Goal: Task Accomplishment & Management: Manage account settings

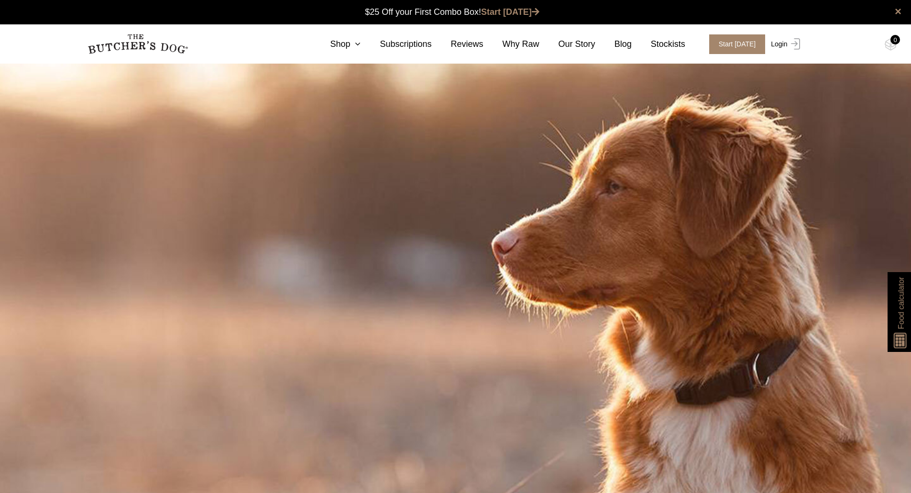
click at [790, 42] on img at bounding box center [793, 43] width 12 height 11
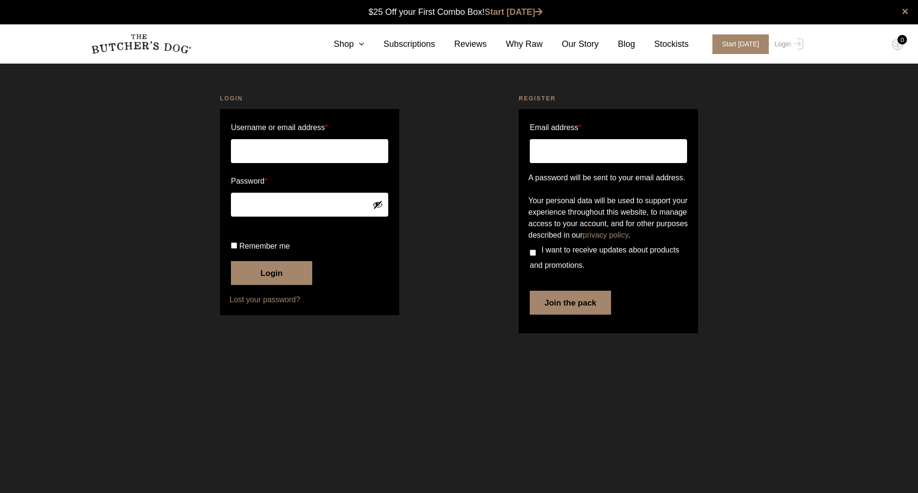
type input "[PERSON_NAME][EMAIL_ADDRESS][PERSON_NAME][DOMAIN_NAME]"
click at [234, 249] on input "Remember me" at bounding box center [234, 245] width 6 height 6
checkbox input "true"
click at [276, 285] on button "Login" at bounding box center [271, 273] width 81 height 24
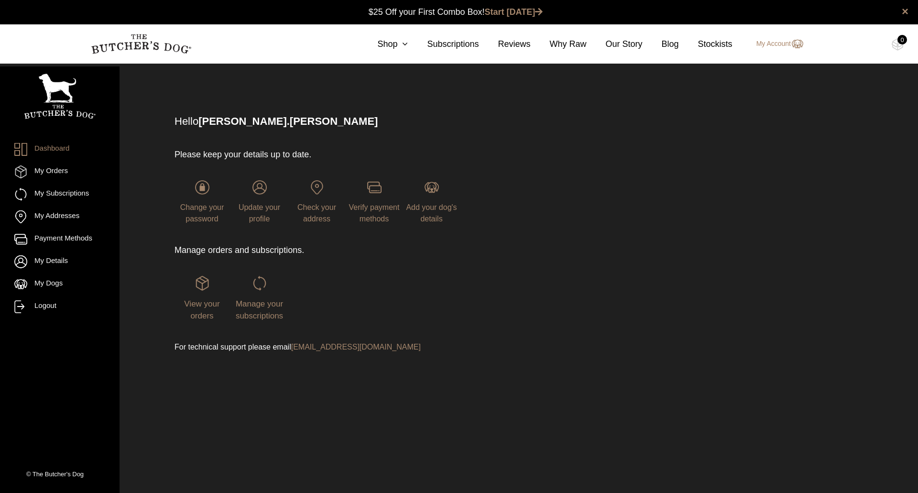
click at [261, 292] on div "Manage your subscriptions" at bounding box center [259, 299] width 55 height 46
click at [260, 282] on img at bounding box center [259, 283] width 14 height 14
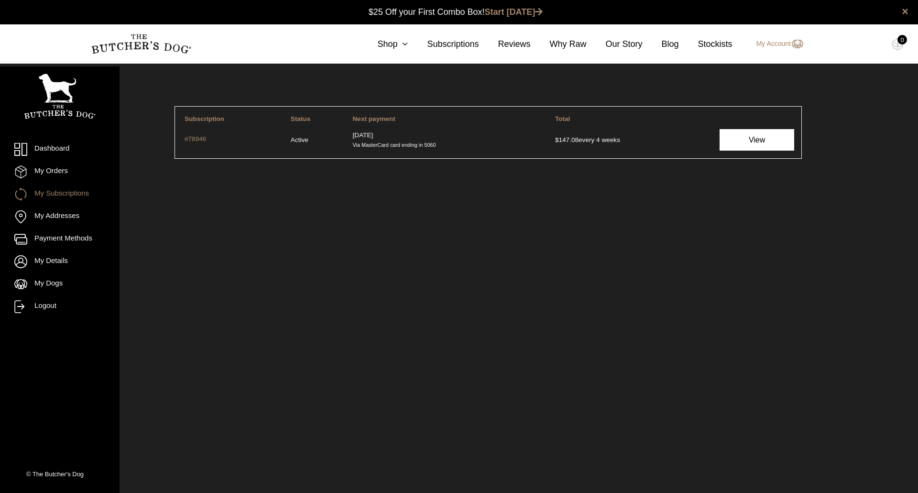
click at [746, 138] on link "View" at bounding box center [757, 140] width 75 height 22
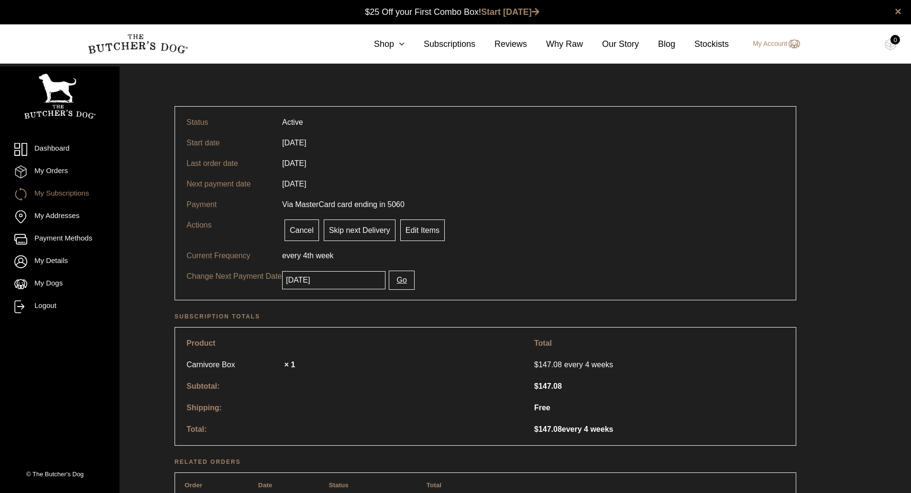
click at [336, 278] on input "[DATE]" at bounding box center [333, 280] width 103 height 18
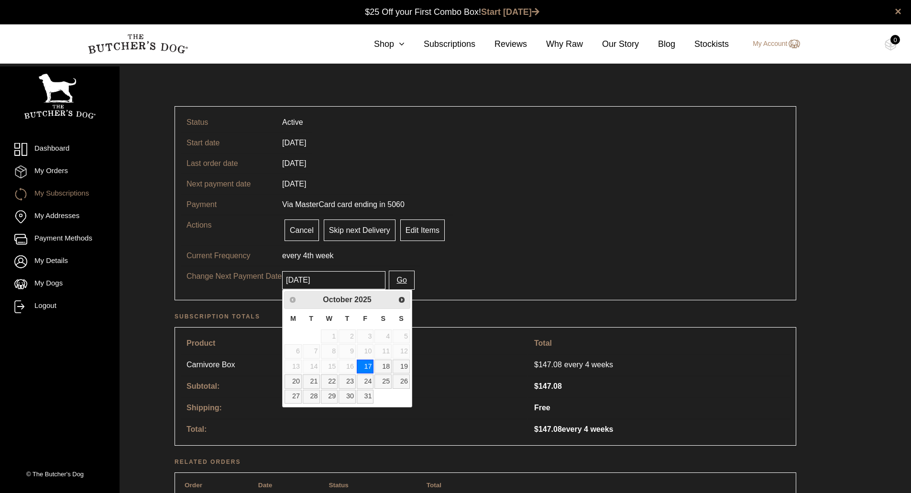
click at [362, 367] on link "17" at bounding box center [365, 367] width 17 height 14
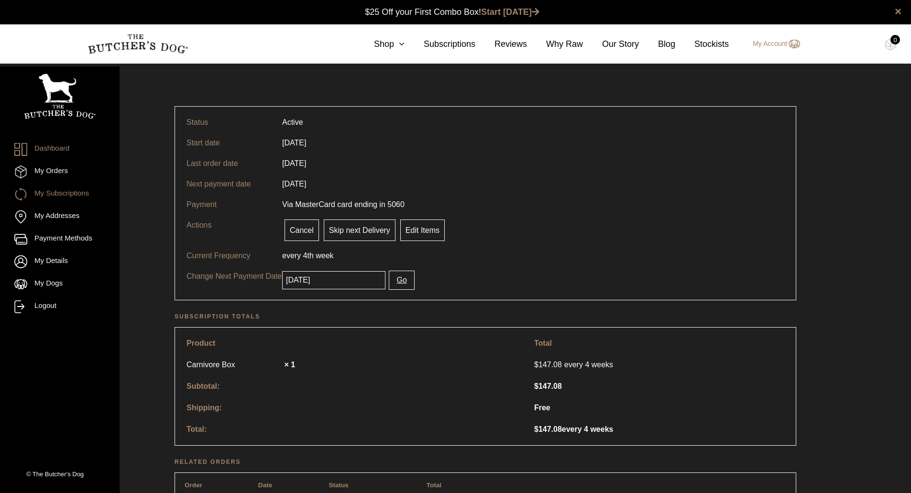
click at [55, 153] on link "Dashboard" at bounding box center [59, 149] width 91 height 13
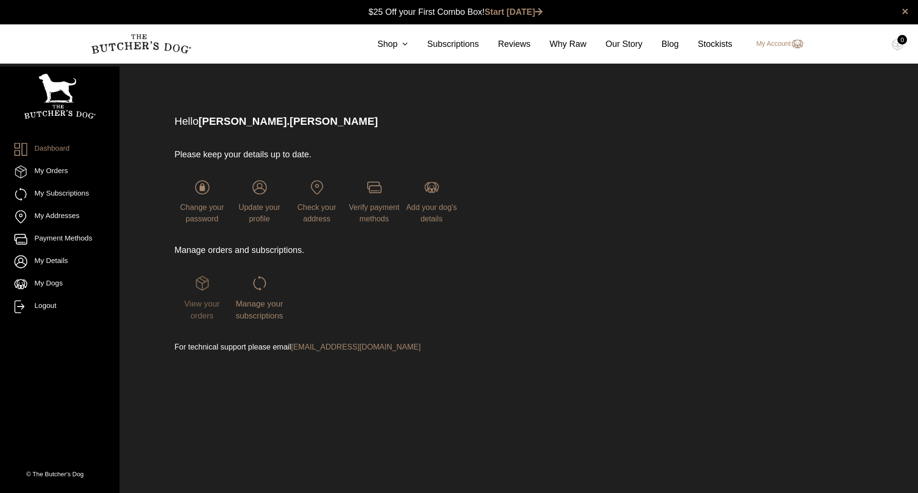
click at [202, 307] on span "View your orders" at bounding box center [201, 310] width 35 height 22
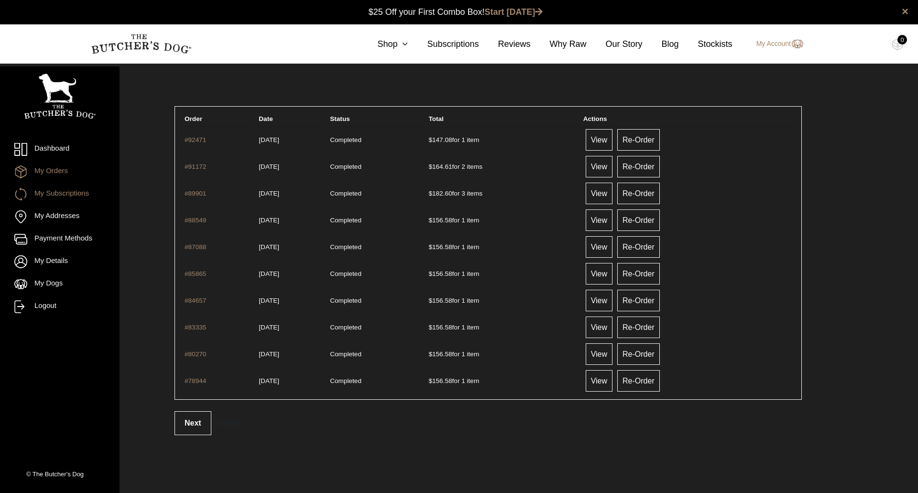
click at [54, 190] on link "My Subscriptions" at bounding box center [59, 194] width 91 height 13
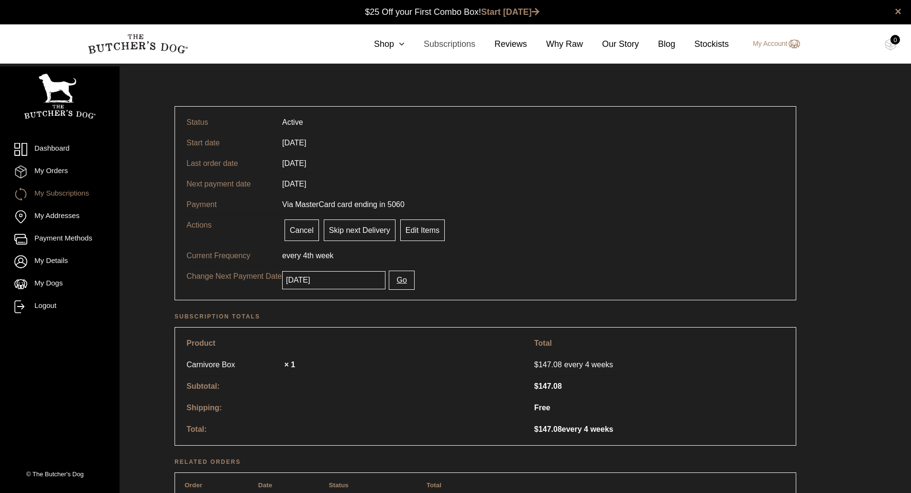
click at [451, 42] on link "Subscriptions" at bounding box center [439, 44] width 71 height 13
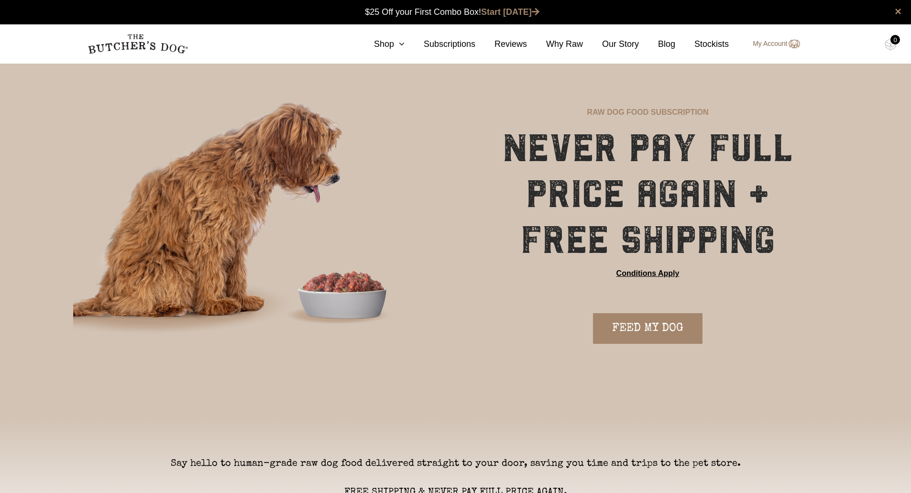
click at [776, 44] on link "My Account" at bounding box center [771, 43] width 56 height 11
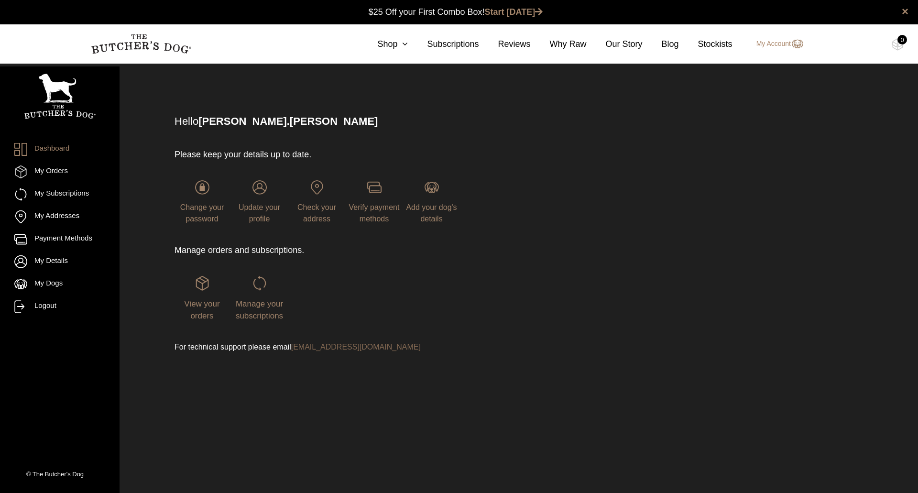
click at [327, 345] on link "[EMAIL_ADDRESS][DOMAIN_NAME]" at bounding box center [356, 347] width 130 height 8
